Goal: Transaction & Acquisition: Purchase product/service

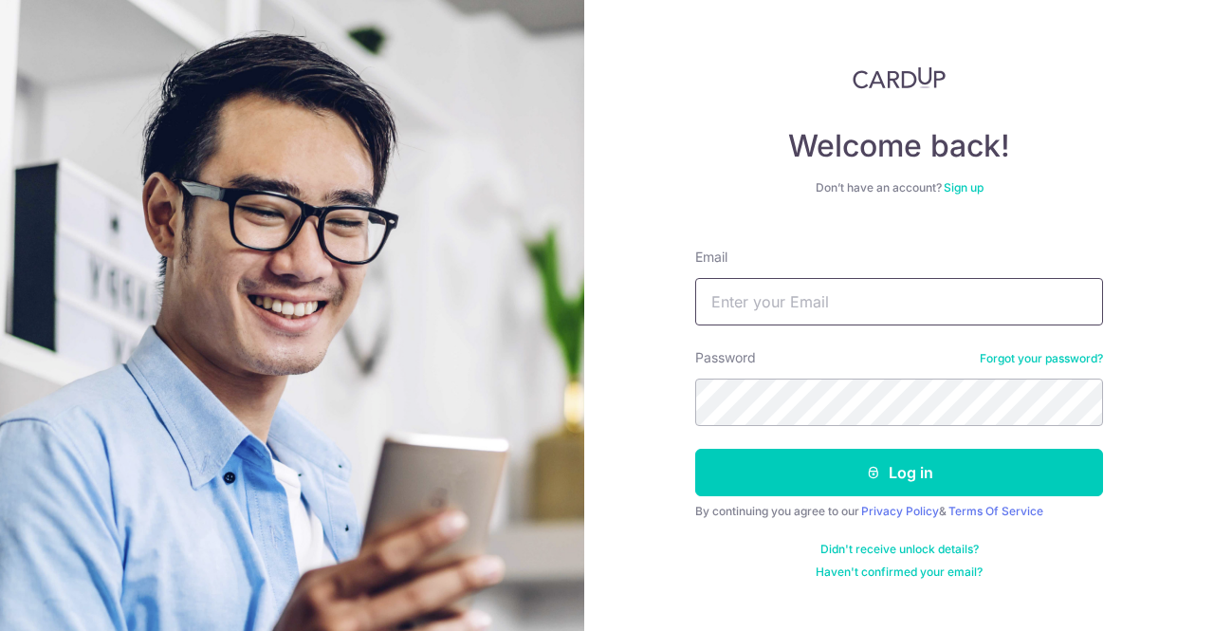
type input "kinloongfoo@gmail.com"
click at [797, 443] on form "Email kinloongfoo@gmail.com Password Forgot your password? Log in By continuing…" at bounding box center [899, 406] width 408 height 346
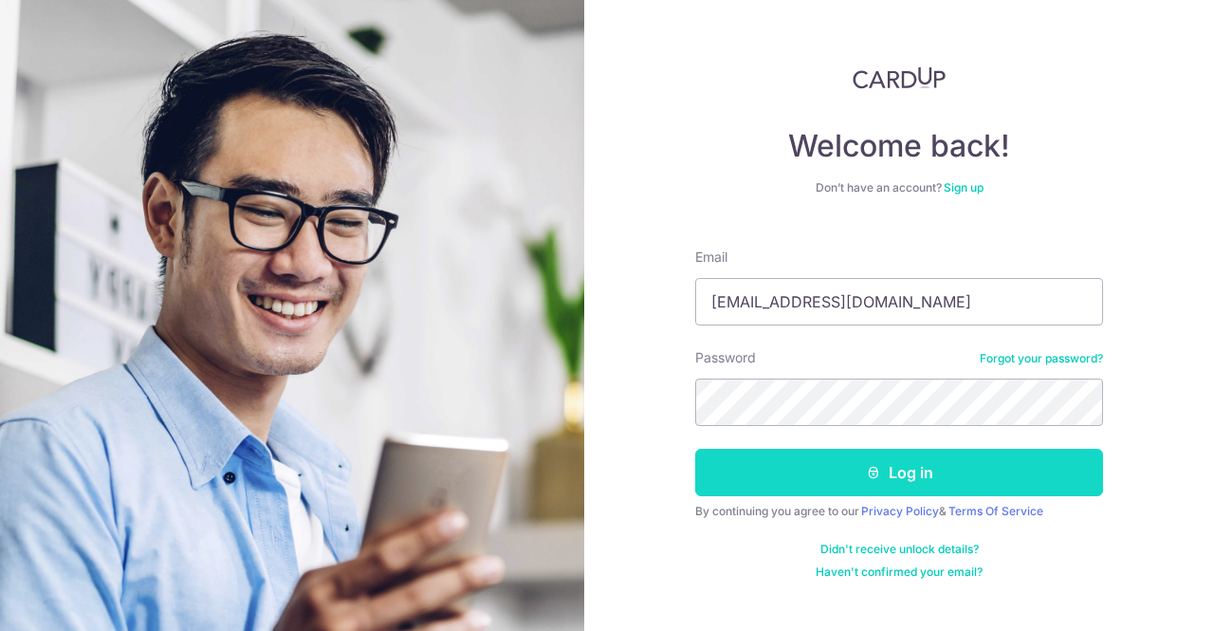
click at [797, 475] on button "Log in" at bounding box center [899, 472] width 408 height 47
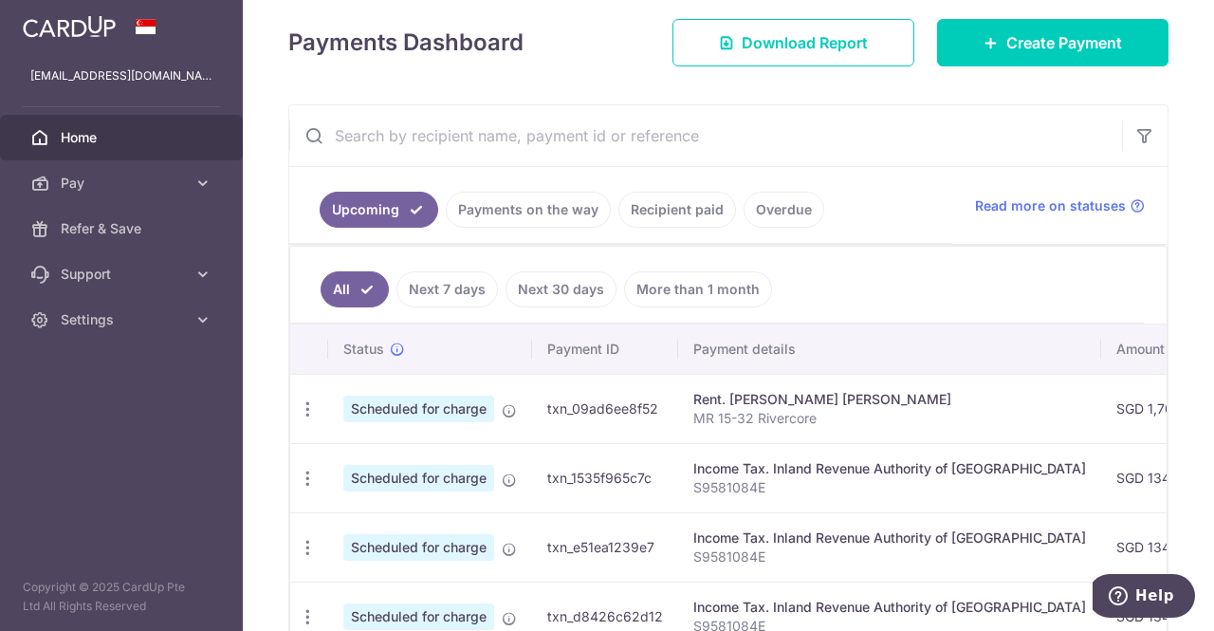
scroll to position [233, 0]
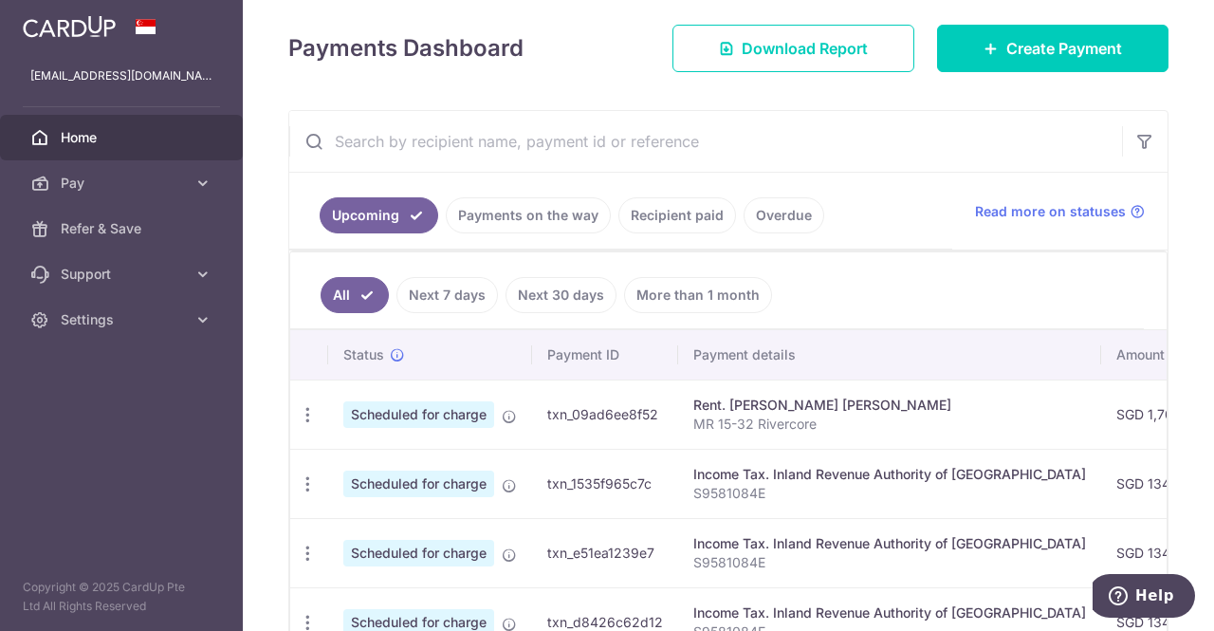
click at [644, 216] on link "Recipient paid" at bounding box center [677, 215] width 118 height 36
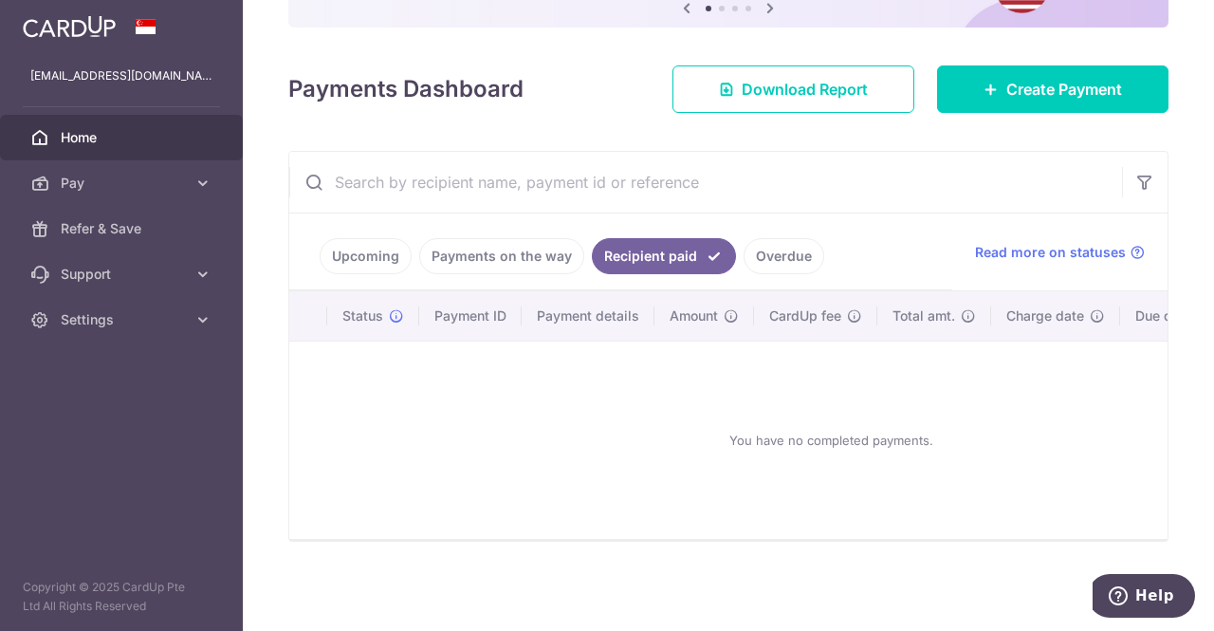
click at [553, 247] on link "Payments on the way" at bounding box center [501, 256] width 165 height 36
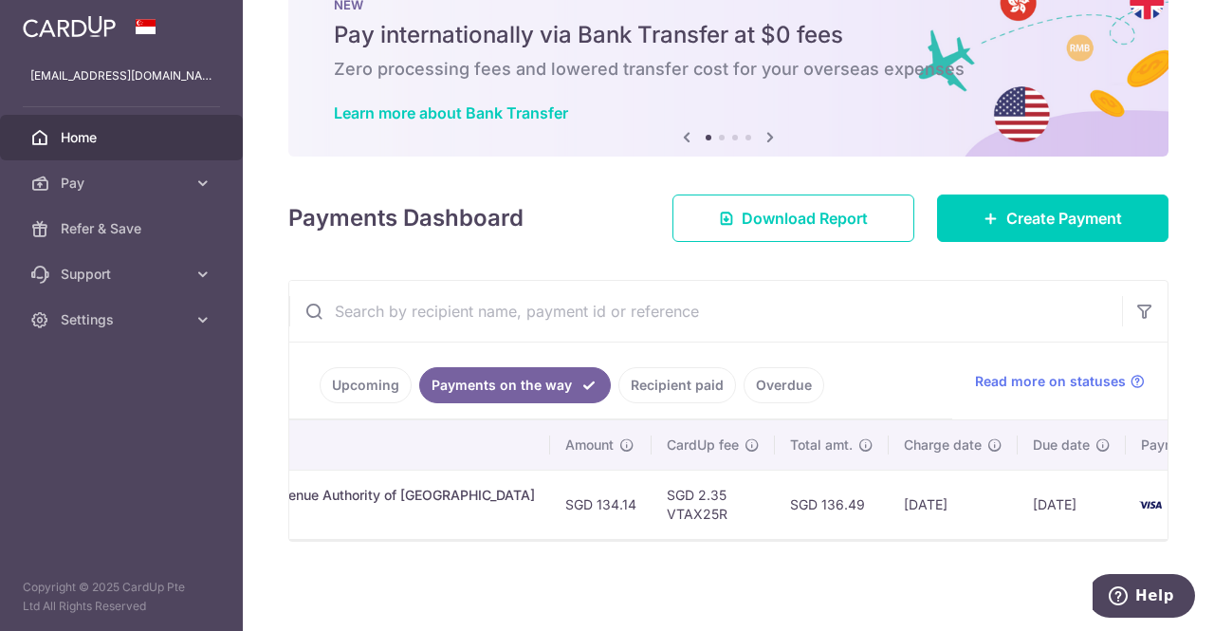
scroll to position [0, 556]
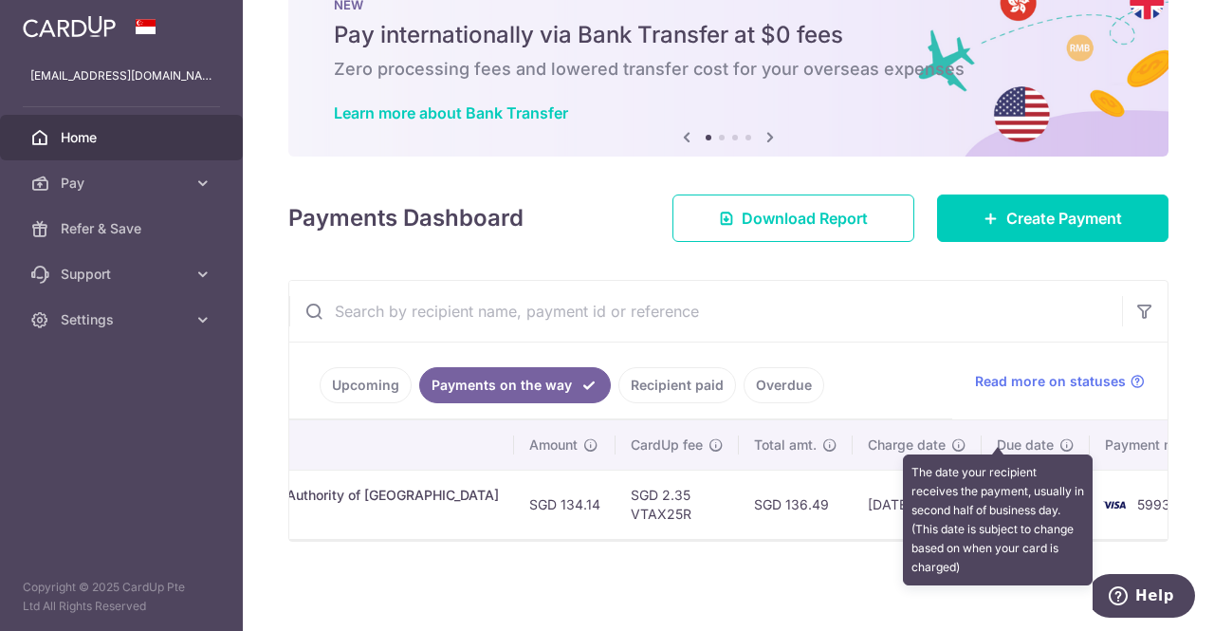
click at [1059, 437] on icon at bounding box center [1066, 444] width 15 height 15
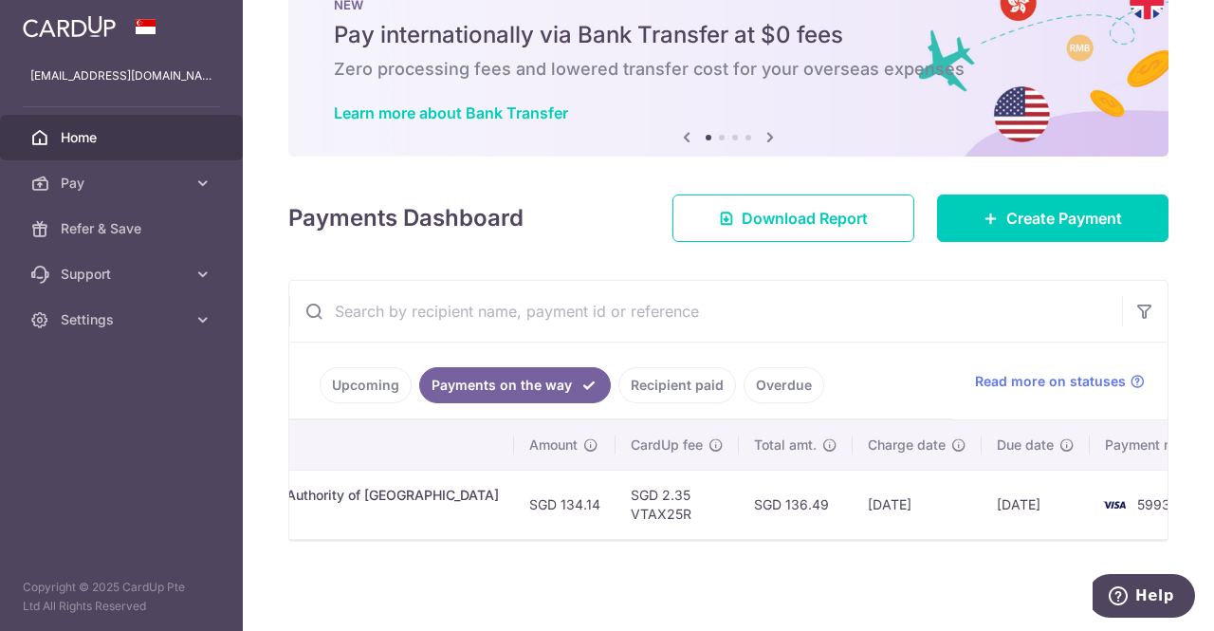
click at [778, 369] on link "Overdue" at bounding box center [783, 385] width 81 height 36
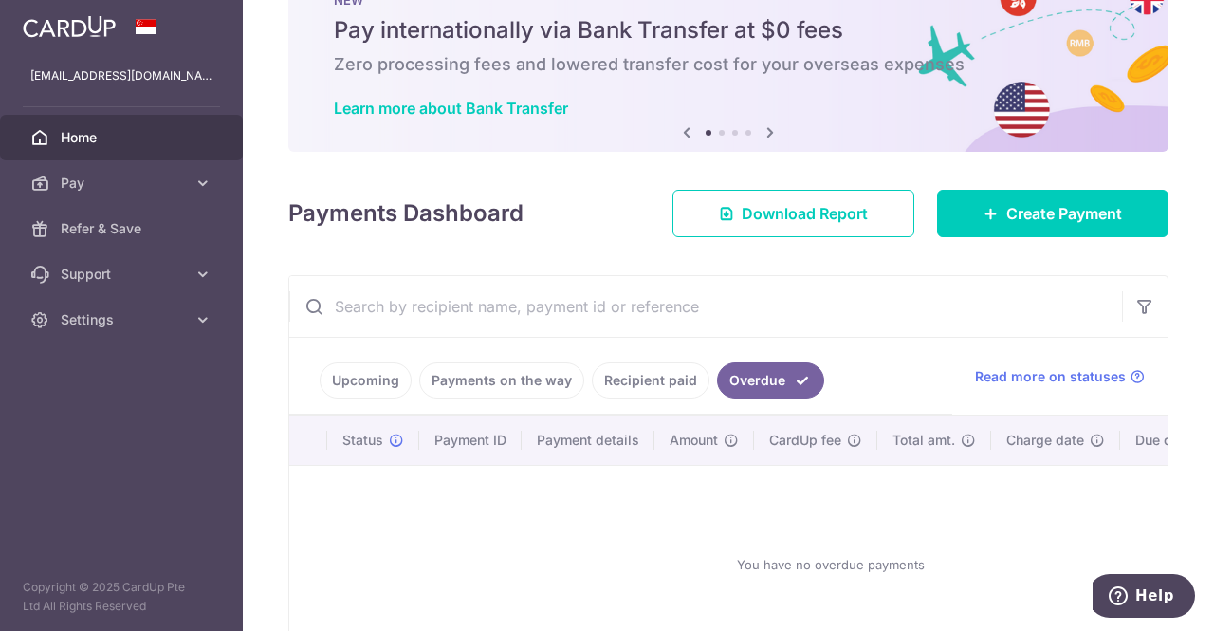
click at [497, 375] on link "Payments on the way" at bounding box center [501, 380] width 165 height 36
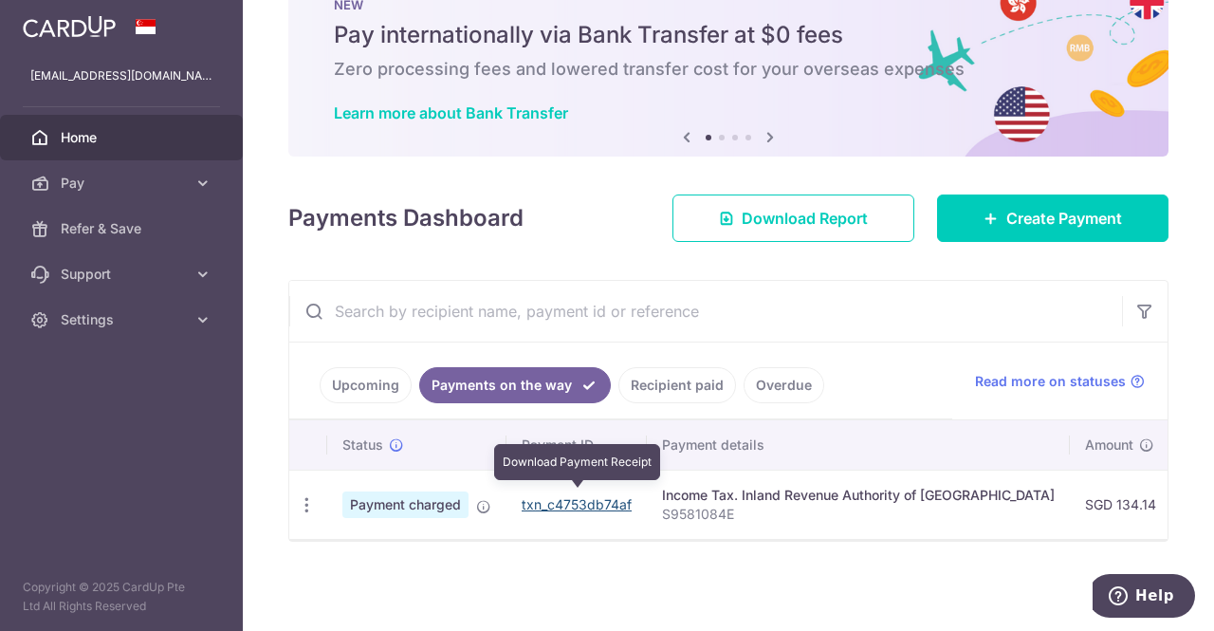
click at [583, 496] on link "txn_c4753db74af" at bounding box center [577, 504] width 110 height 16
click at [944, 62] on h6 "Zero processing fees and lowered transfer cost for your overseas expenses" at bounding box center [728, 69] width 789 height 23
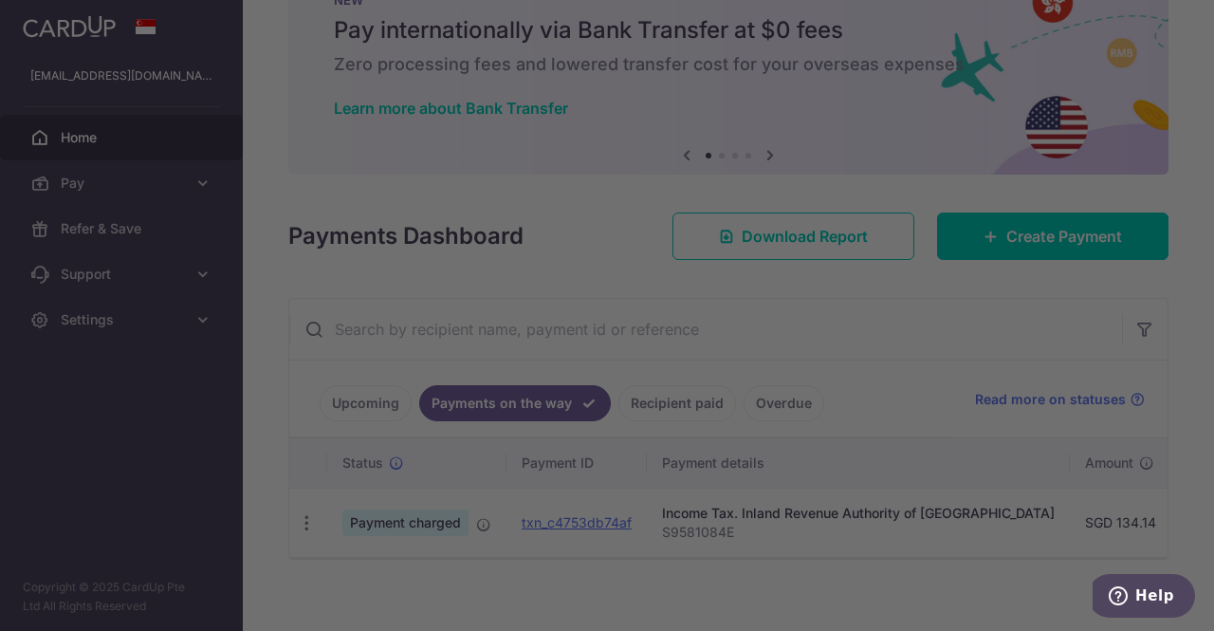
click at [893, 136] on div at bounding box center [613, 318] width 1226 height 637
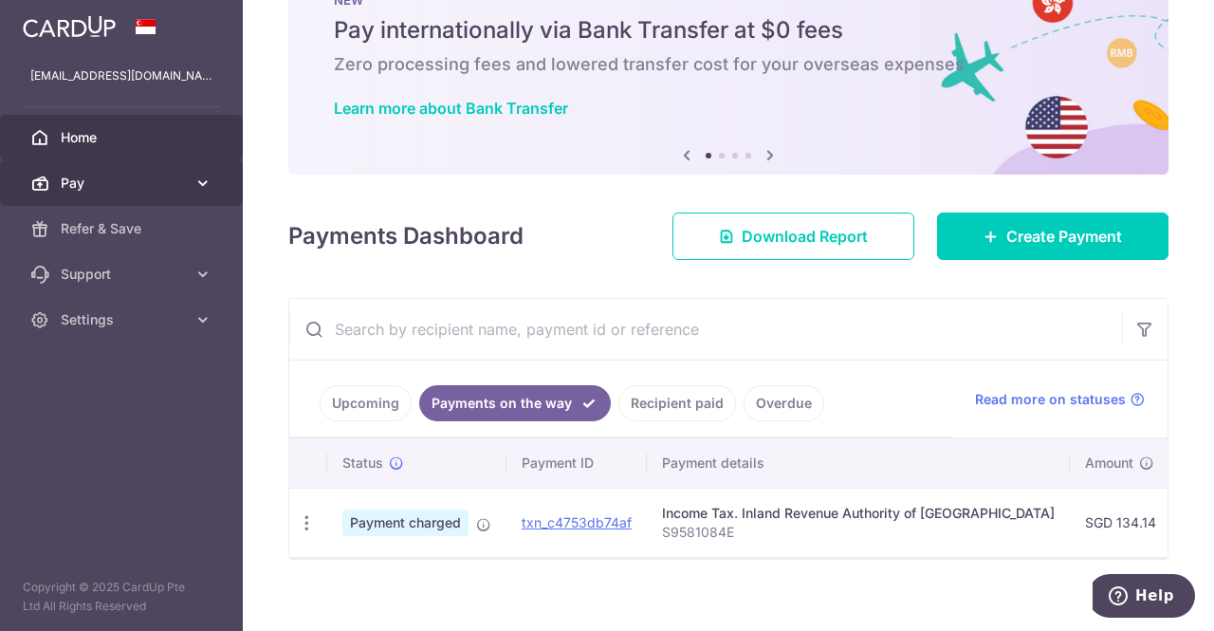
click at [101, 185] on span "Pay" at bounding box center [123, 183] width 125 height 19
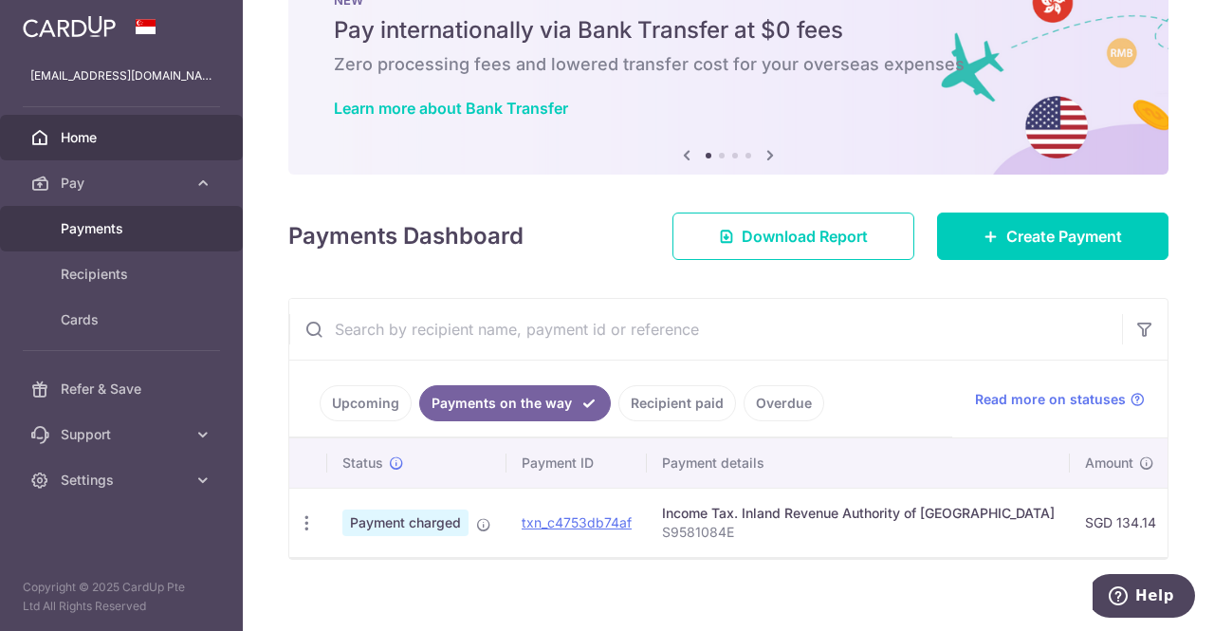
click at [121, 228] on span "Payments" at bounding box center [123, 228] width 125 height 19
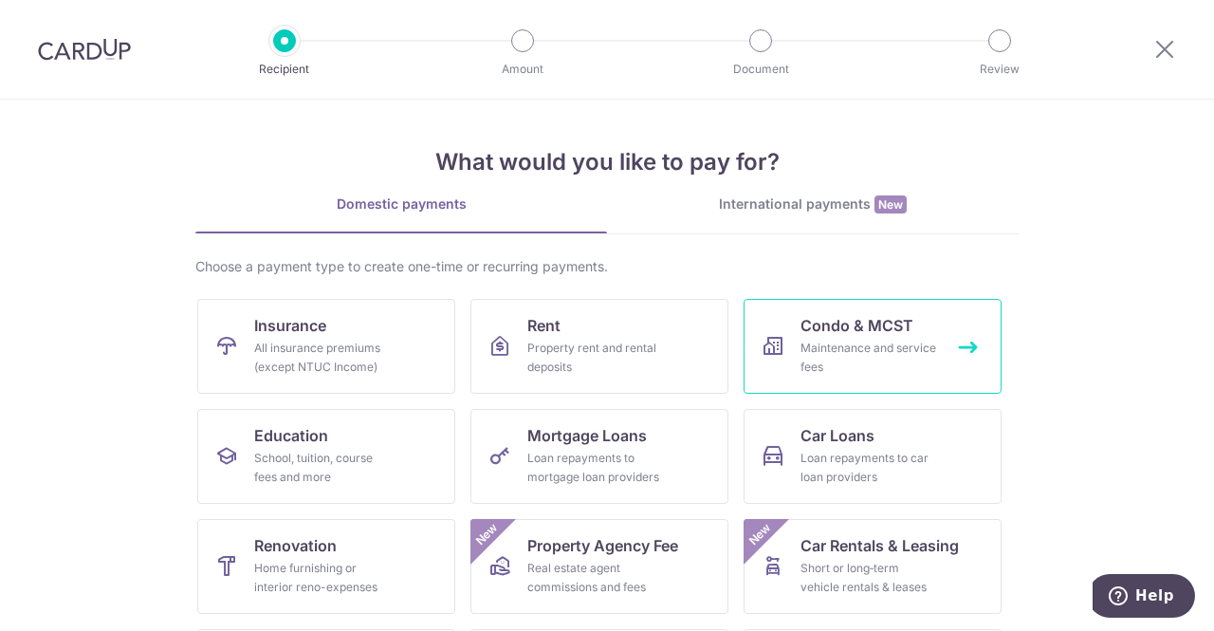
click at [814, 363] on div "Maintenance and service fees" at bounding box center [868, 358] width 137 height 38
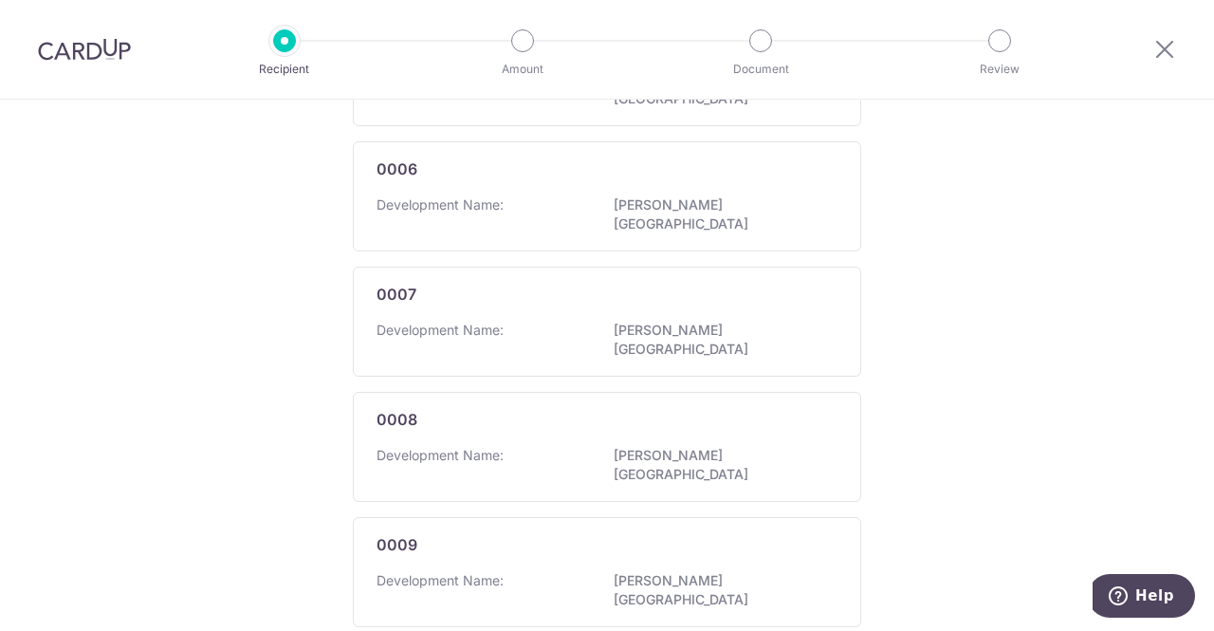
scroll to position [1193, 0]
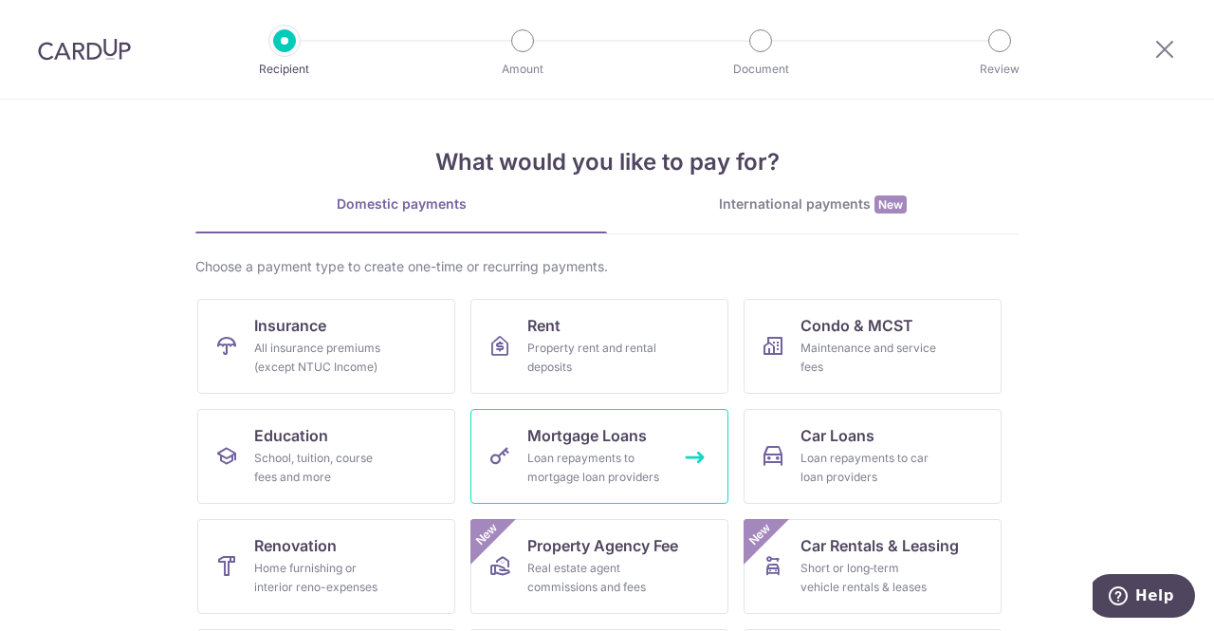
click at [622, 485] on div "Loan repayments to mortgage loan providers" at bounding box center [595, 468] width 137 height 38
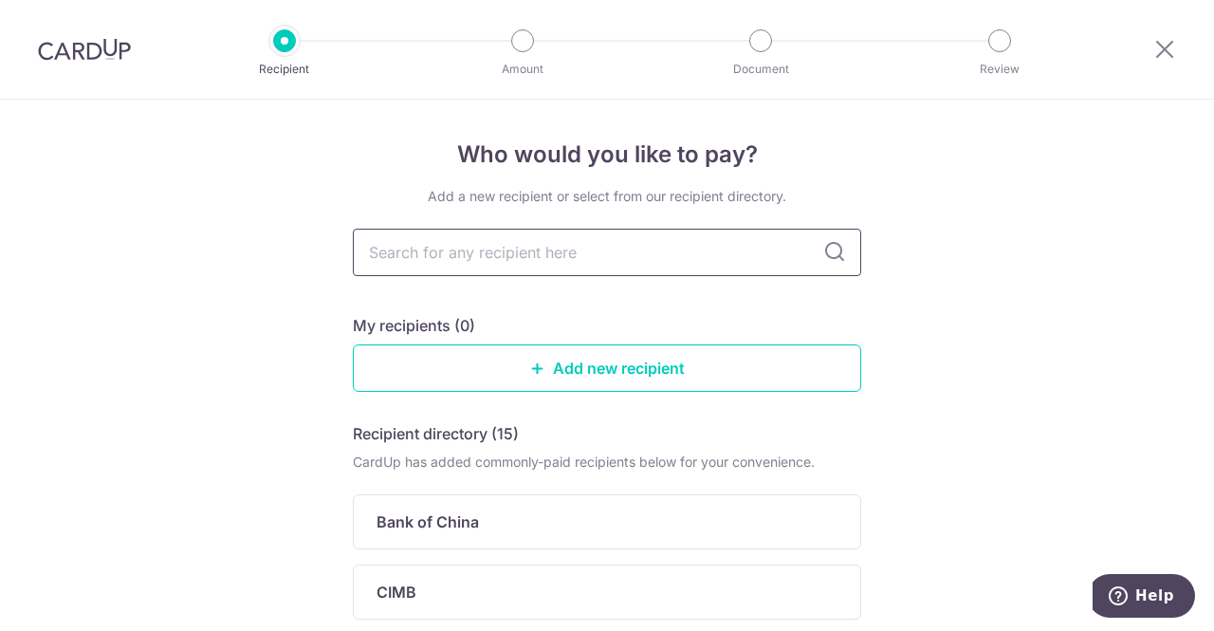
click at [612, 253] on input "text" at bounding box center [607, 252] width 508 height 47
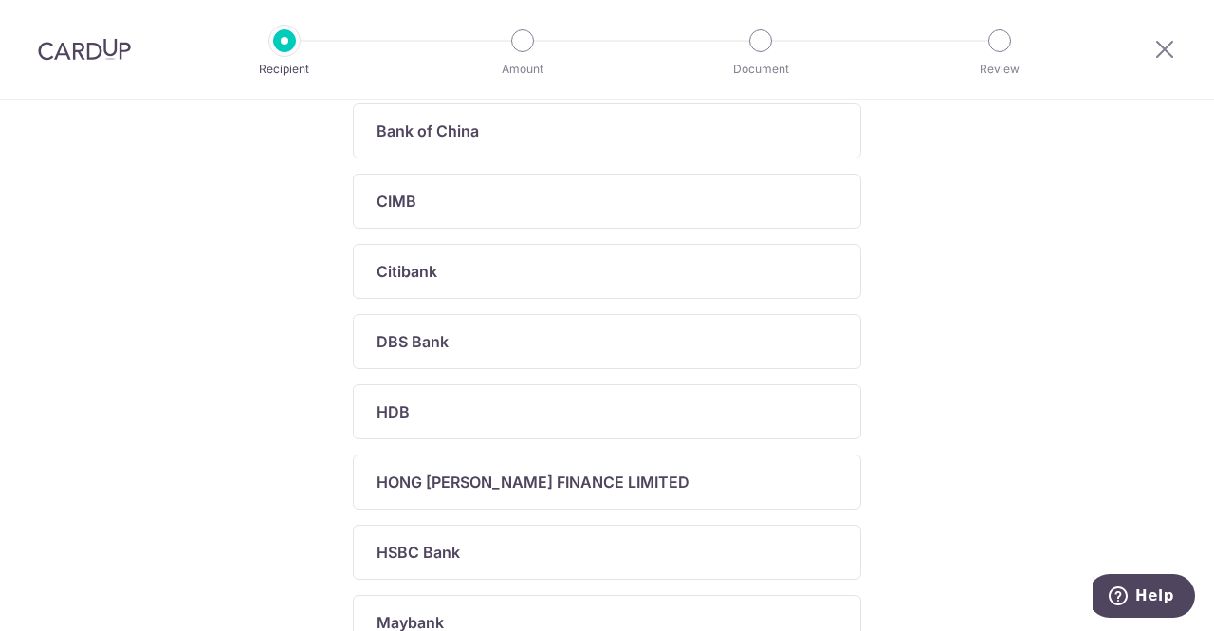
scroll to position [474, 0]
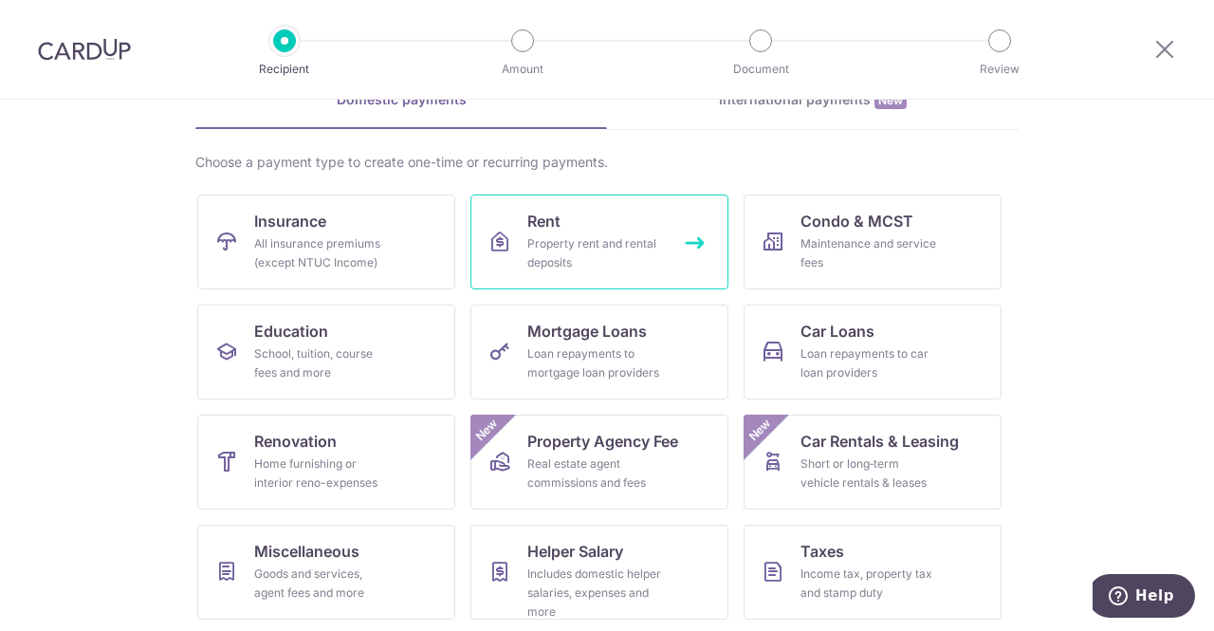
scroll to position [190, 0]
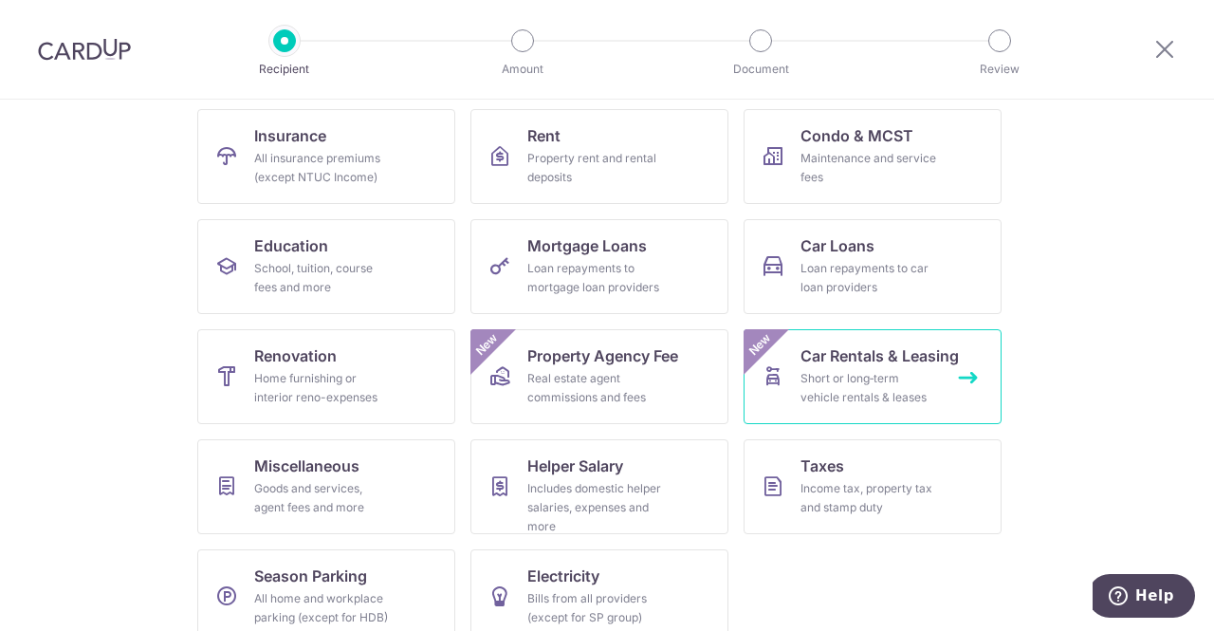
click at [859, 342] on link "Car Rentals & Leasing Short or long‑term vehicle rentals & leases New" at bounding box center [872, 376] width 258 height 95
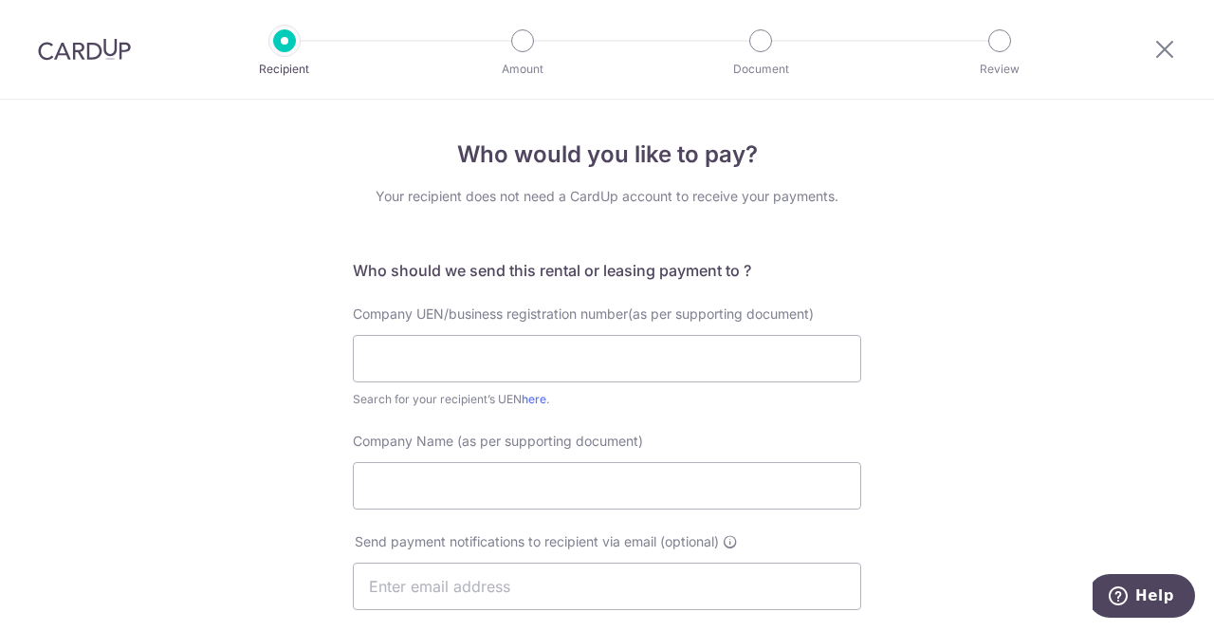
scroll to position [438, 0]
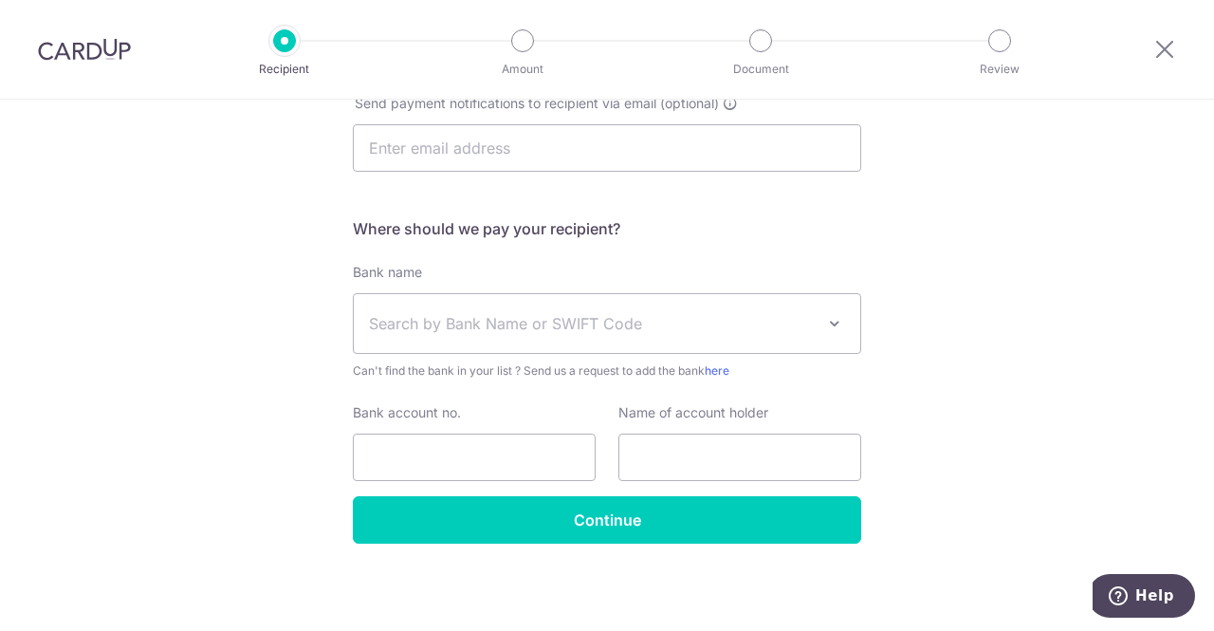
click at [753, 326] on span "Search by Bank Name or SWIFT Code" at bounding box center [592, 323] width 446 height 23
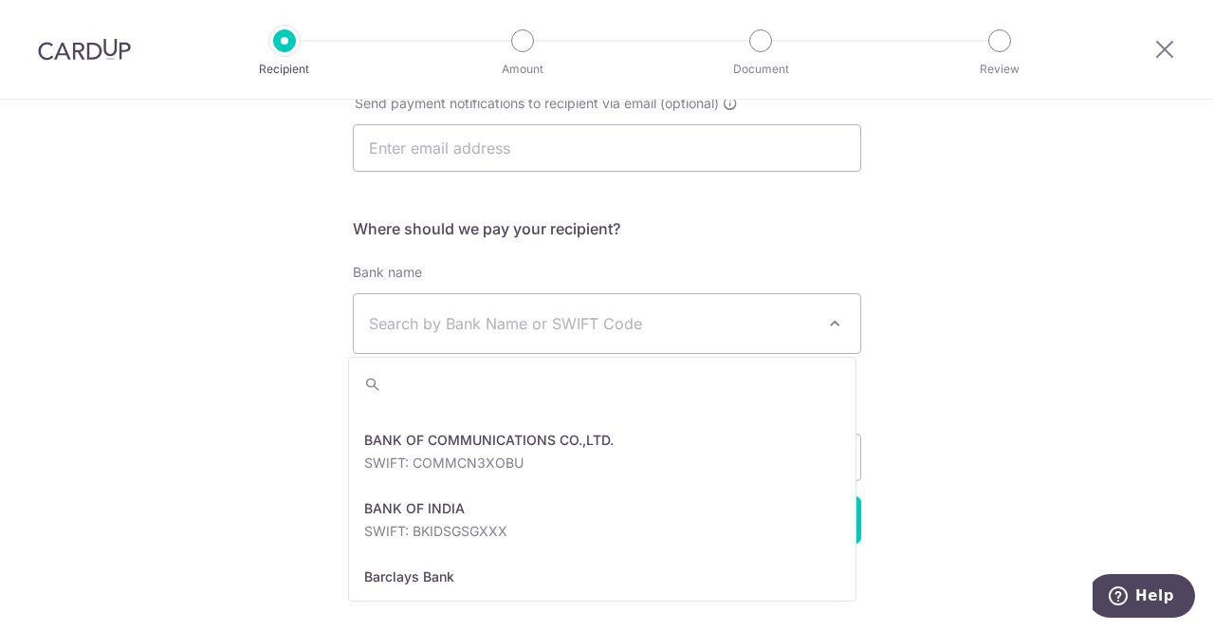
scroll to position [474, 0]
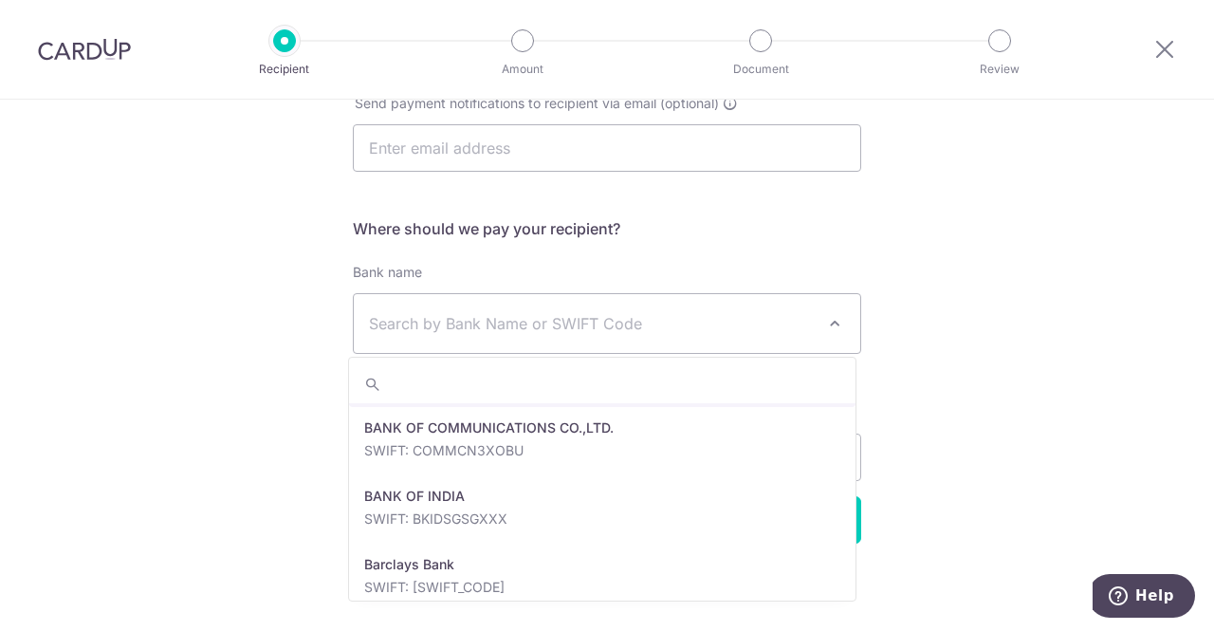
click at [42, 331] on div "Who would you like to pay? Your recipient does not need a CardUp account to rec…" at bounding box center [607, 146] width 1214 height 971
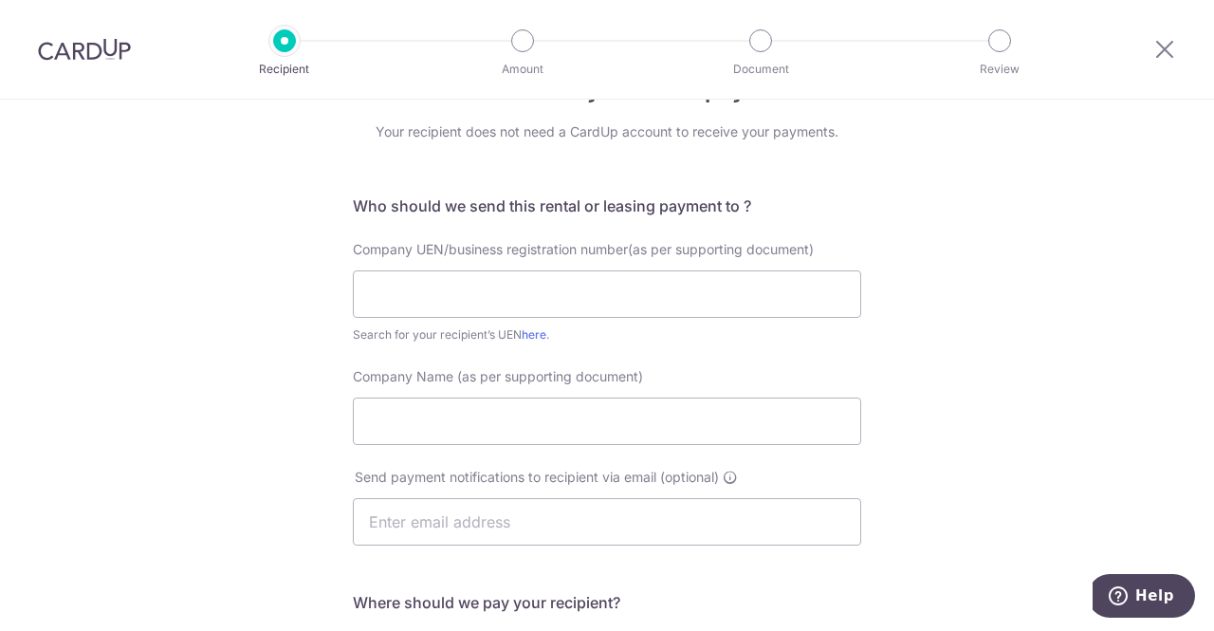
scroll to position [0, 0]
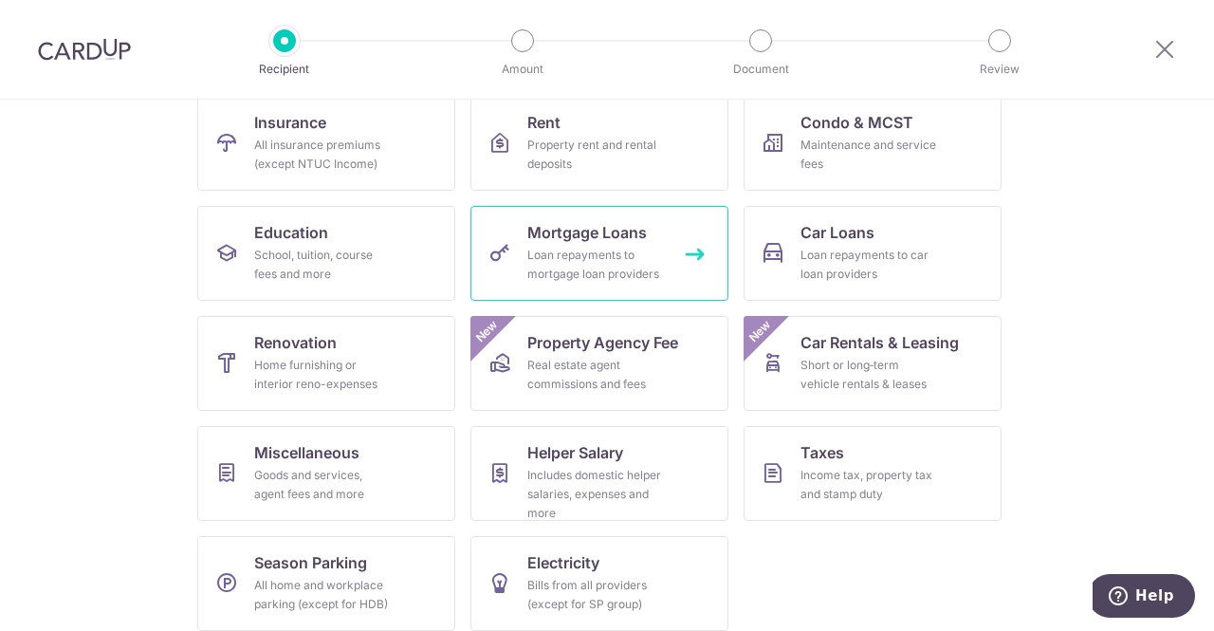
scroll to position [216, 0]
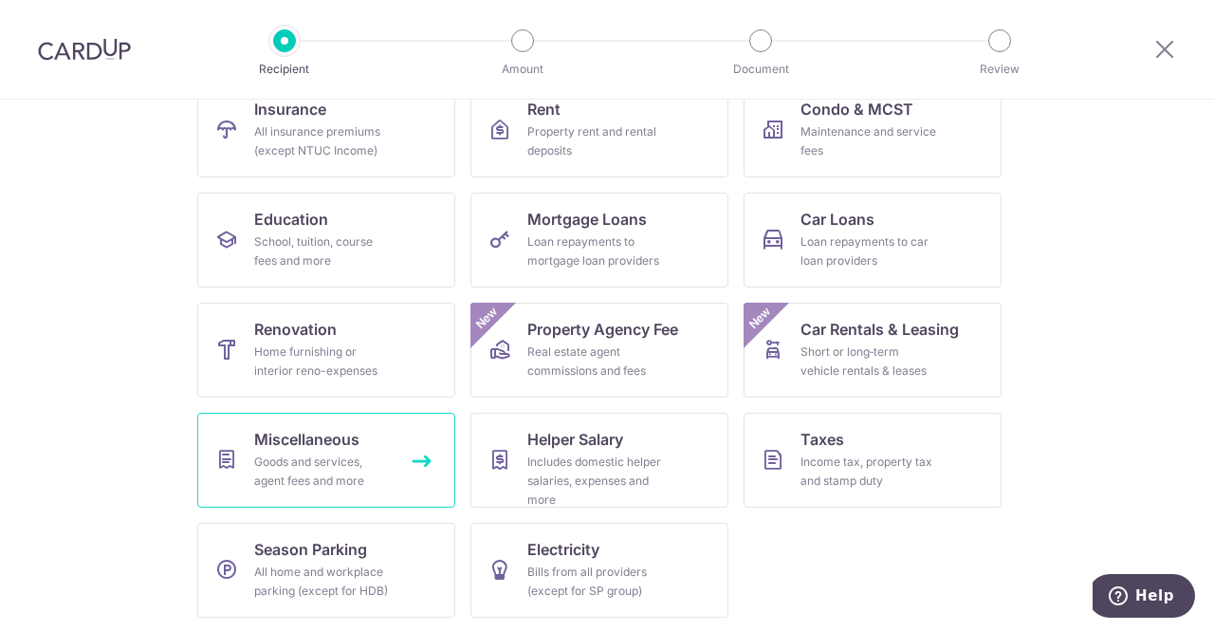
click at [329, 473] on div "Goods and services, agent fees and more" at bounding box center [322, 471] width 137 height 38
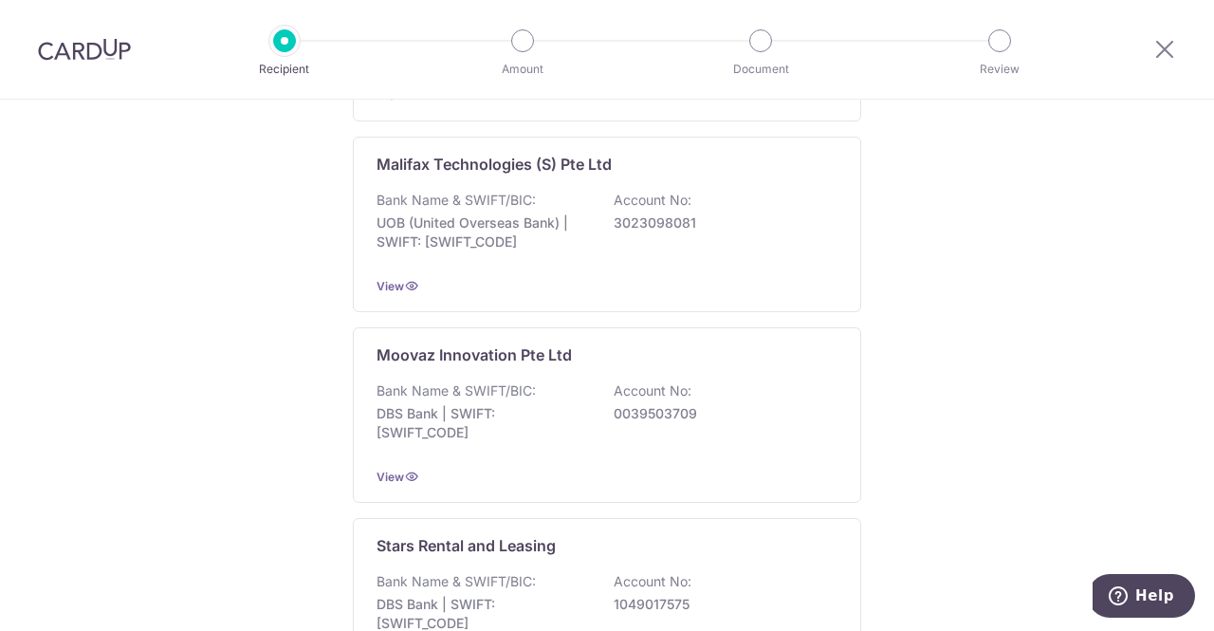
scroll to position [1066, 0]
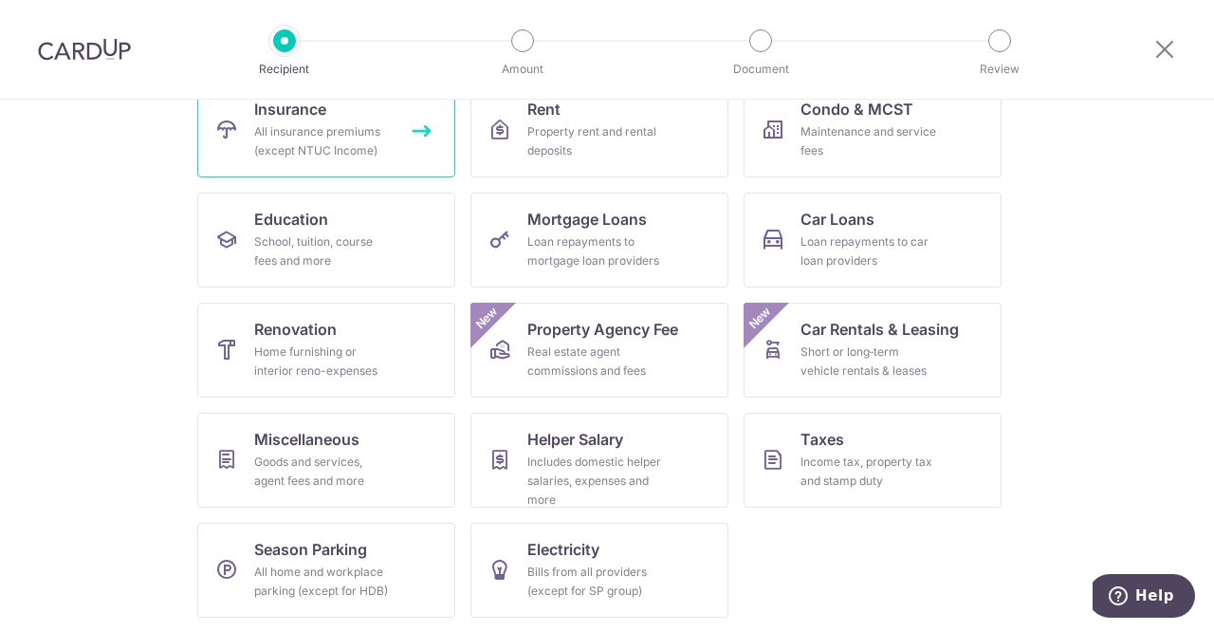
click at [330, 155] on div "All insurance premiums (except NTUC Income)" at bounding box center [322, 141] width 137 height 38
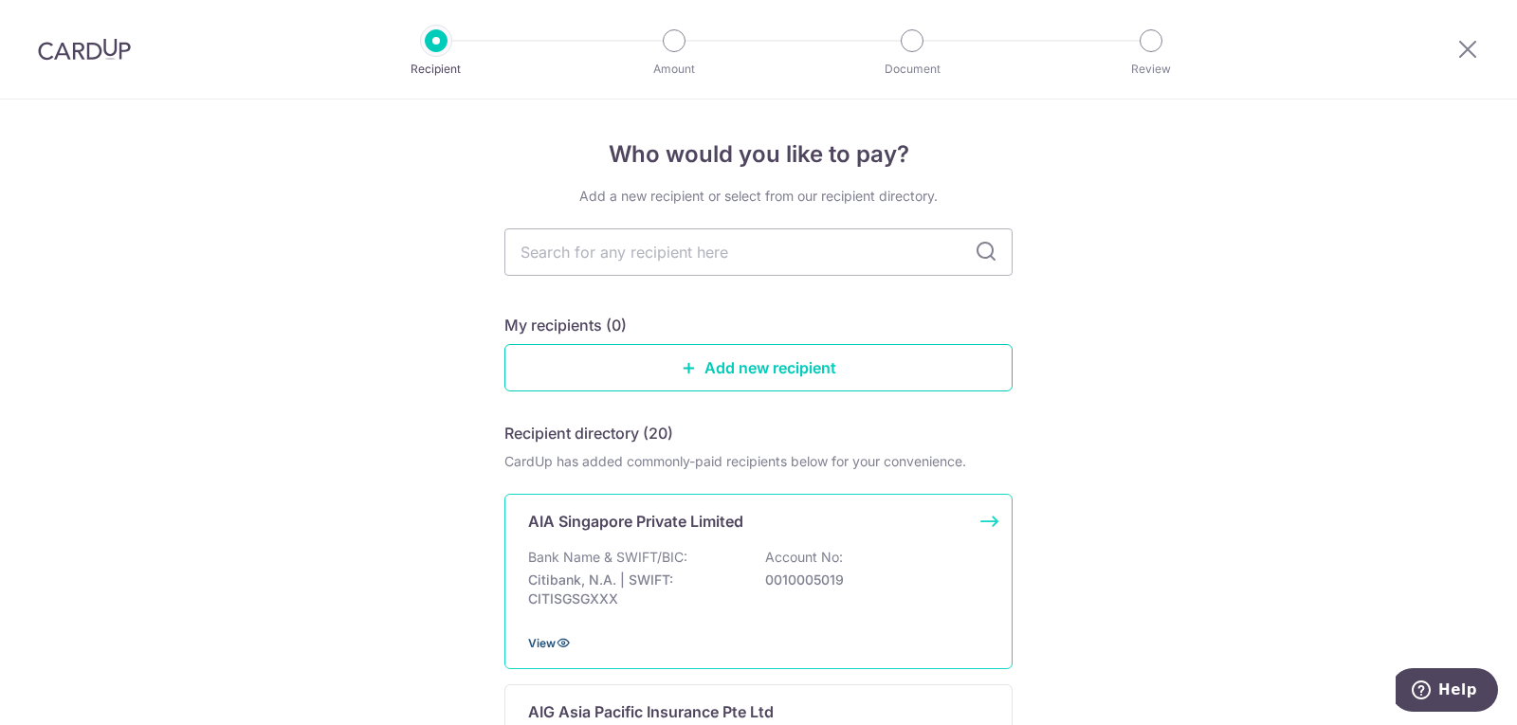
click at [538, 630] on span "View" at bounding box center [541, 643] width 27 height 14
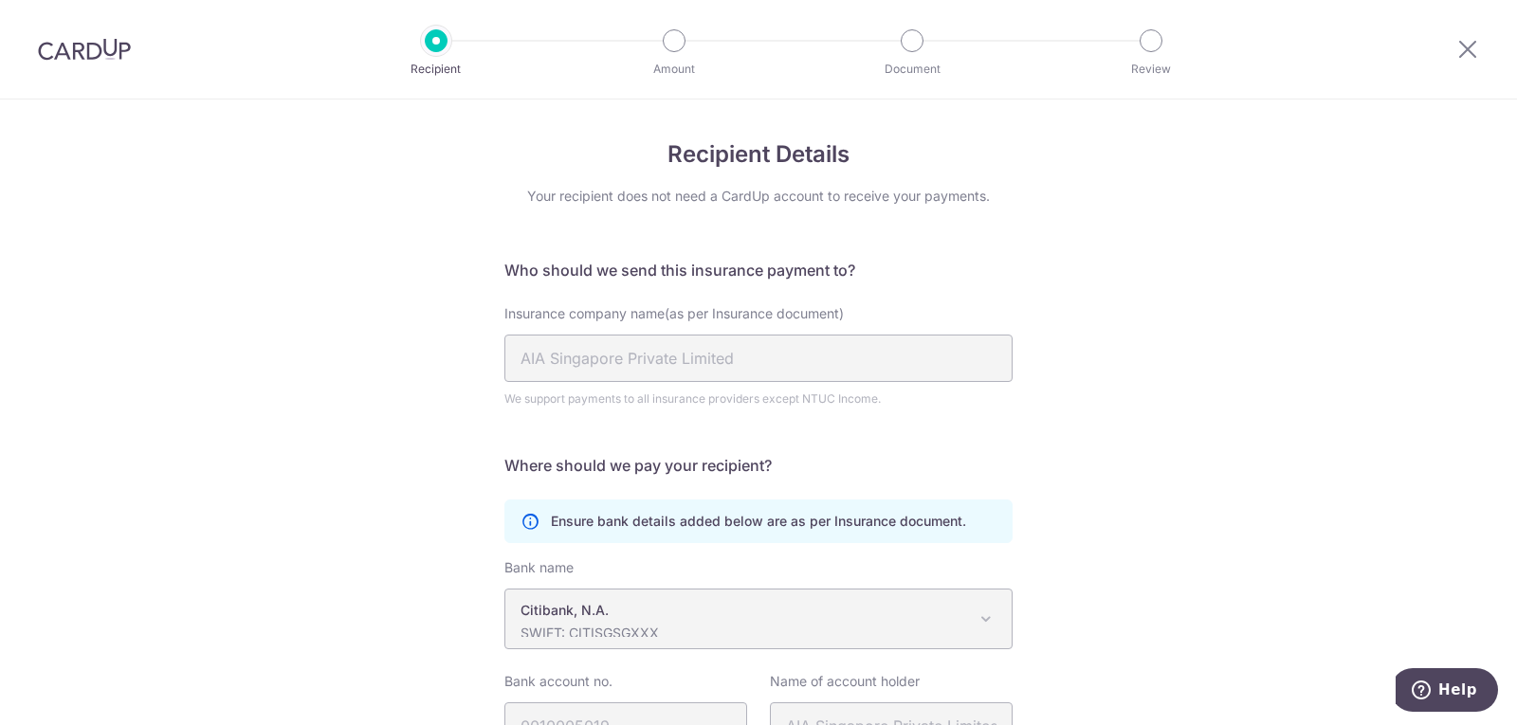
scroll to position [176, 0]
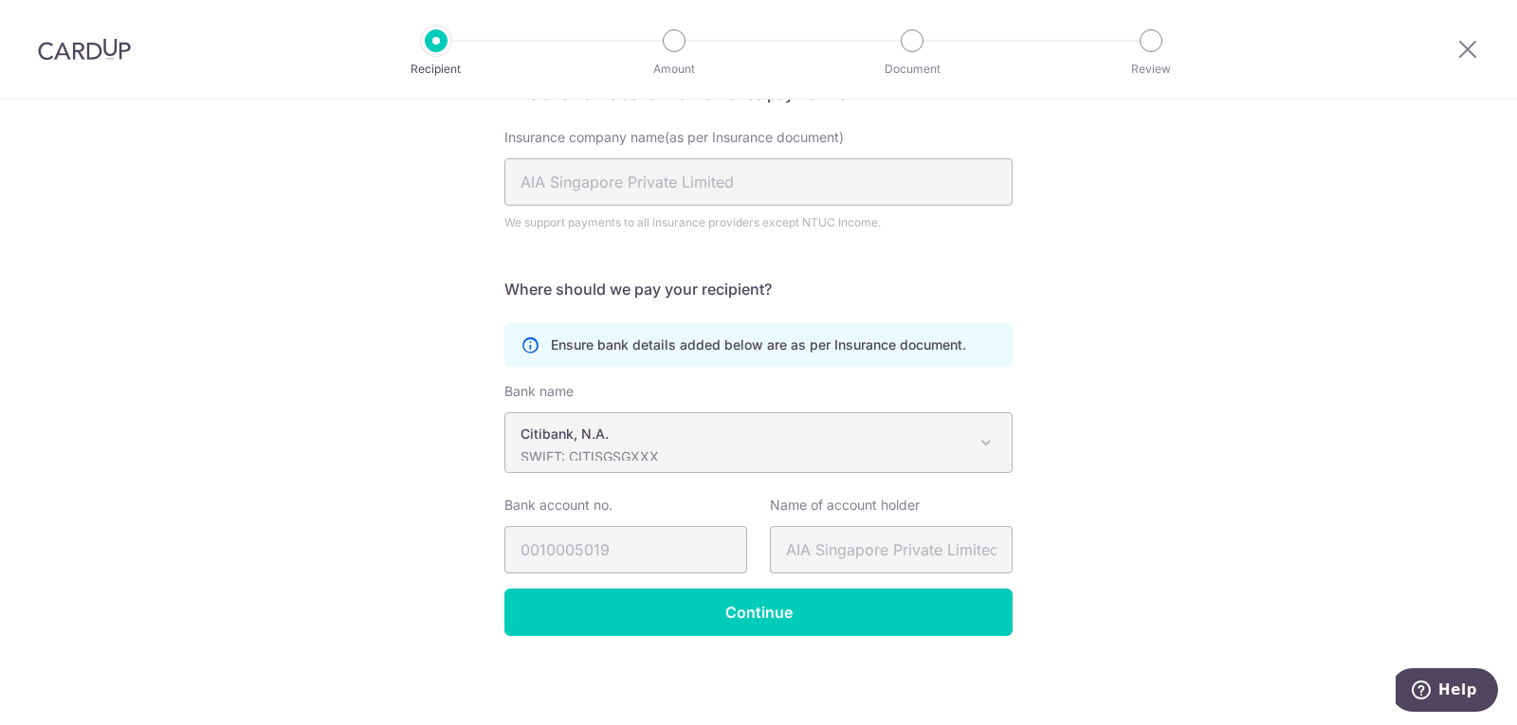
click at [670, 454] on p "SWIFT: CITISGSGXXX" at bounding box center [744, 457] width 446 height 19
click at [689, 426] on p "Citibank, N.A." at bounding box center [744, 434] width 446 height 19
click at [662, 489] on div "Bank name UBS AG ANEXT BANK PTE LTD Australia & New Zealand Banking Group BANGK…" at bounding box center [758, 485] width 508 height 207
click at [103, 27] on div at bounding box center [84, 49] width 169 height 99
click at [97, 45] on img at bounding box center [84, 49] width 93 height 23
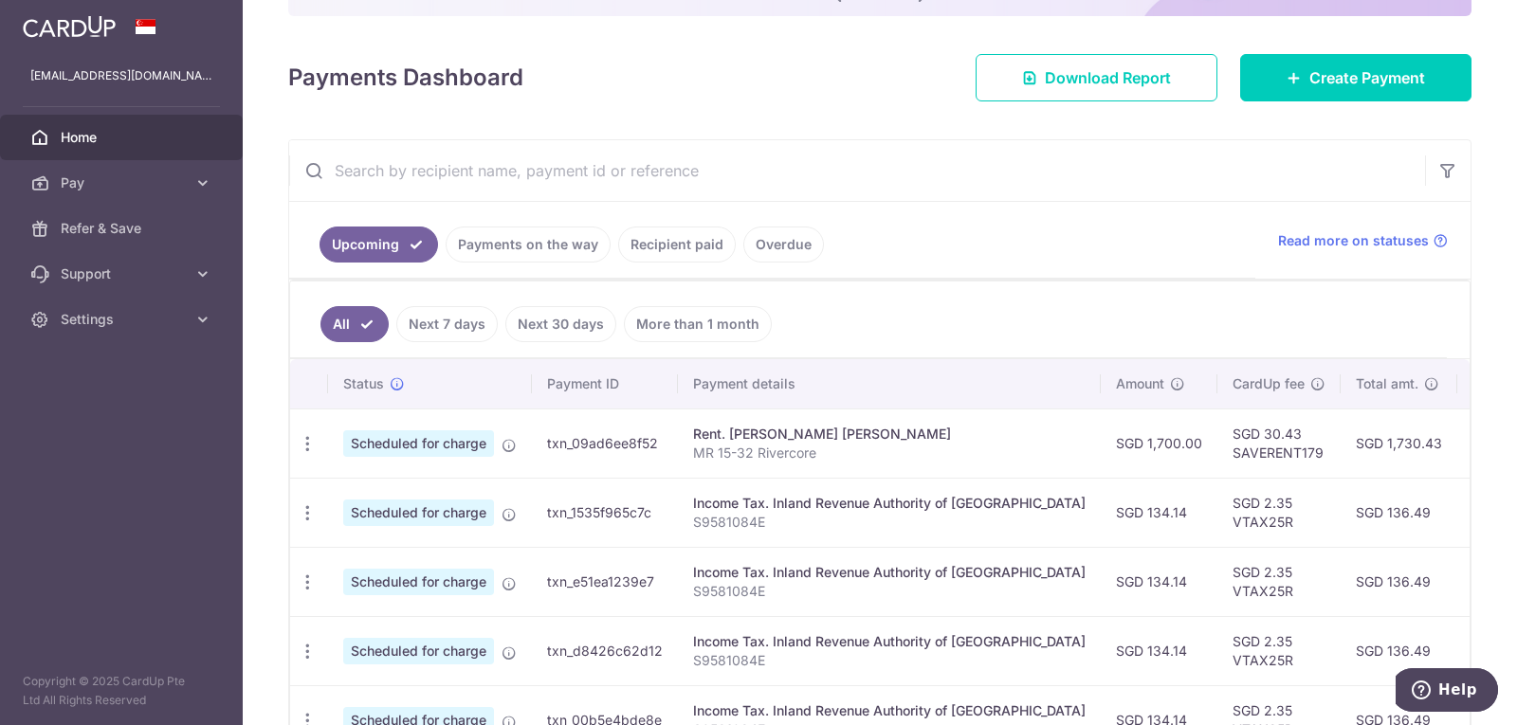
scroll to position [358, 0]
